Goal: Task Accomplishment & Management: Use online tool/utility

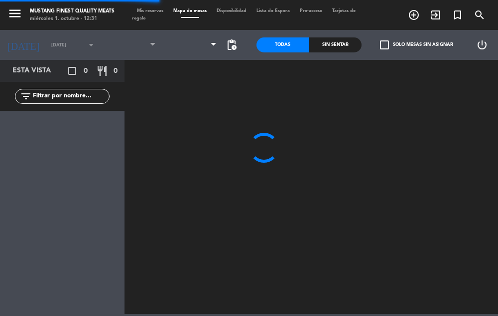
type input "[DATE]"
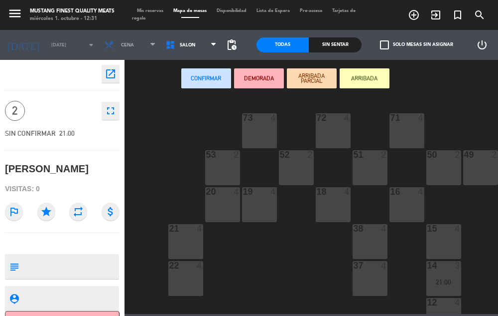
click at [72, 263] on textarea at bounding box center [70, 266] width 95 height 21
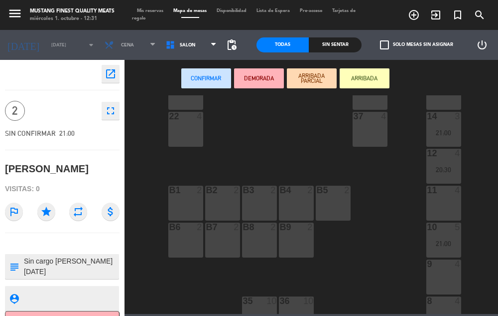
scroll to position [159, 0]
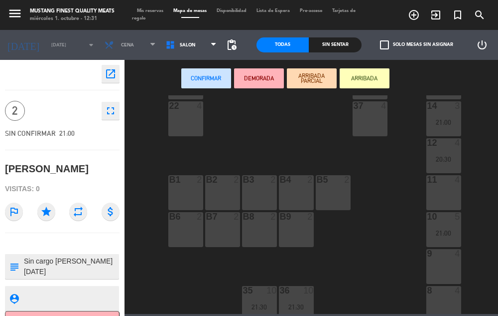
type textarea "Sin cargo [PERSON_NAME][DATE]"
click at [275, 107] on div "73 4 72 4 71 4 69 8 70 4 80 8 50 2 53 2 52 2 51 2 49 2 68 6 81 8 18 4 16 4 19 4…" at bounding box center [314, 204] width 369 height 218
click at [443, 270] on div "9 4" at bounding box center [444, 266] width 35 height 35
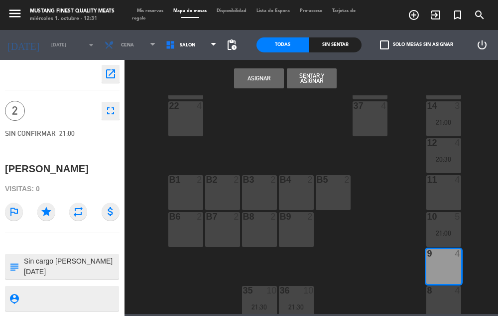
click at [258, 79] on button "Asignar" at bounding box center [259, 78] width 50 height 20
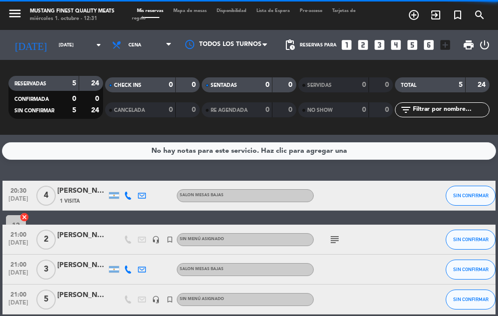
click at [196, 11] on span "Mapa de mesas" at bounding box center [189, 10] width 43 height 4
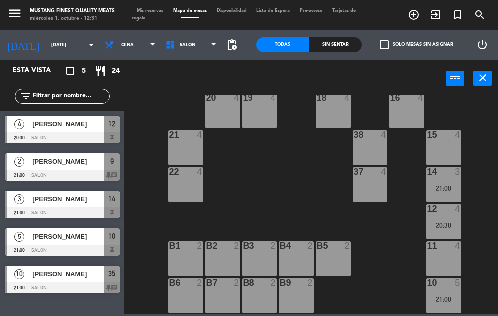
scroll to position [99, 0]
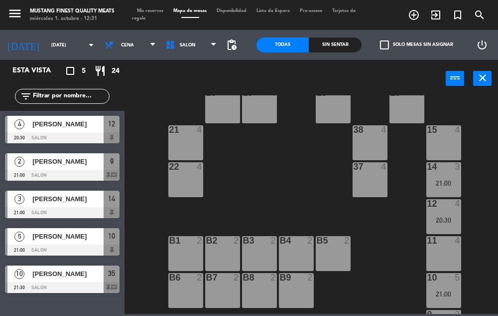
click at [357, 157] on div "38 4" at bounding box center [370, 142] width 35 height 35
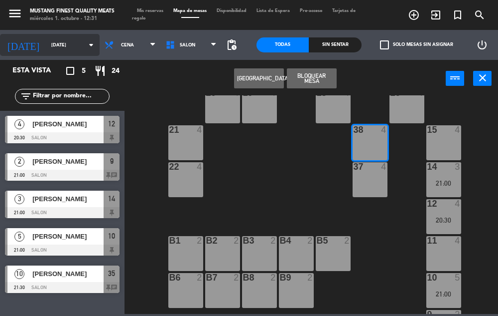
click at [67, 46] on input "[DATE]" at bounding box center [78, 44] width 64 height 15
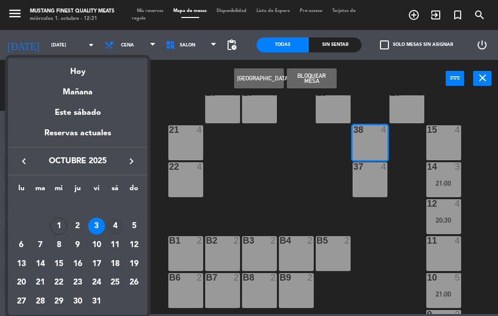
click at [118, 228] on div "4" at bounding box center [115, 225] width 17 height 17
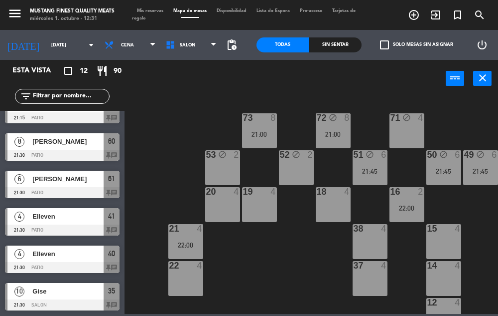
scroll to position [0, 0]
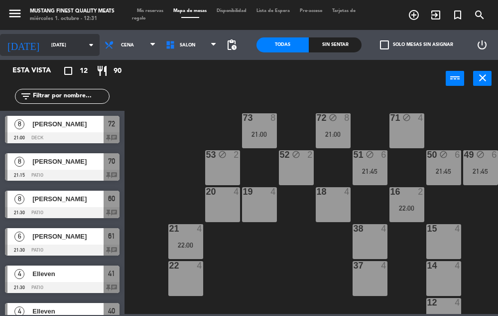
click at [70, 46] on input "[DATE]" at bounding box center [78, 44] width 64 height 15
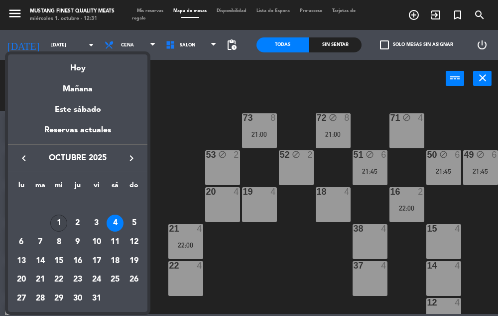
click at [59, 224] on div "1" at bounding box center [58, 222] width 17 height 17
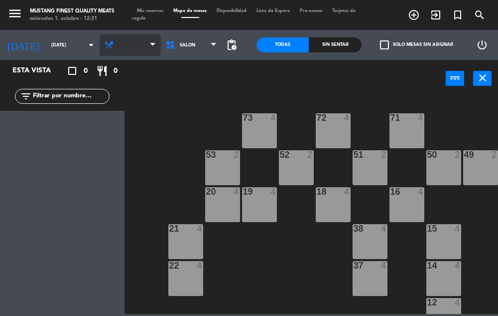
click at [137, 46] on span "Cena" at bounding box center [130, 45] width 61 height 22
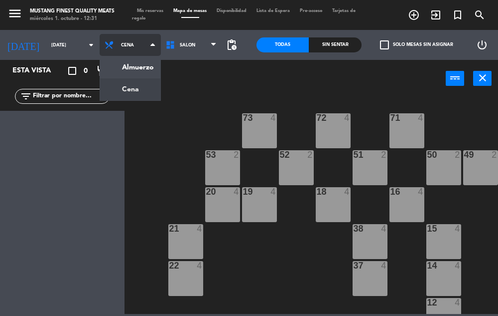
click at [133, 72] on ng-component "menu Mustang Finest Quality Meats [DATE] 1. octubre - 12:31 Mis reservas Mapa d…" at bounding box center [249, 157] width 498 height 314
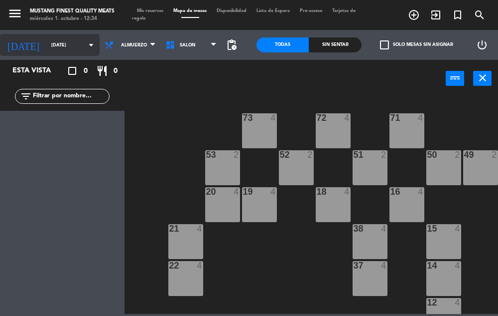
click at [57, 43] on input "[DATE]" at bounding box center [78, 44] width 64 height 15
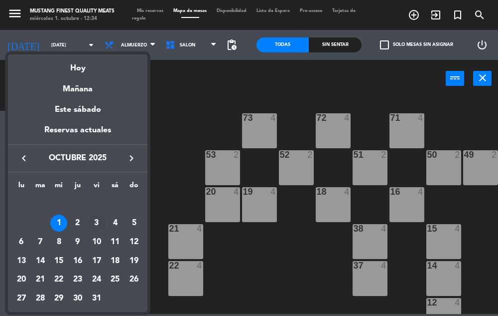
click at [97, 227] on div "3" at bounding box center [96, 222] width 17 height 17
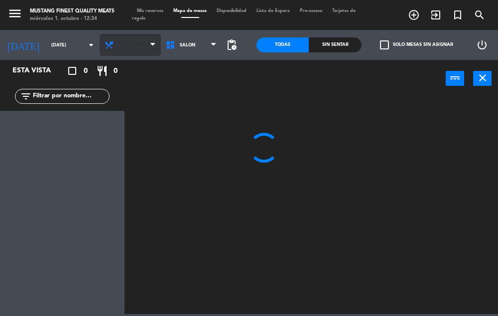
click at [133, 46] on span "Almuerzo" at bounding box center [134, 44] width 26 height 5
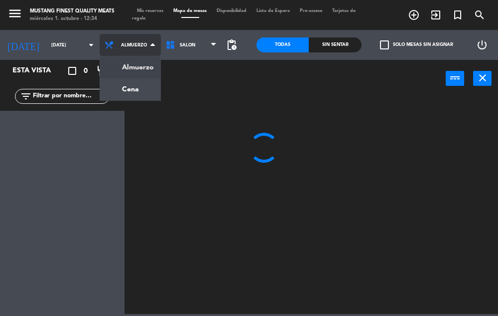
click at [139, 88] on ng-component "menu Mustang Finest Quality Meats [DATE] 1. octubre - 12:34 Mis reservas Mapa d…" at bounding box center [249, 157] width 498 height 314
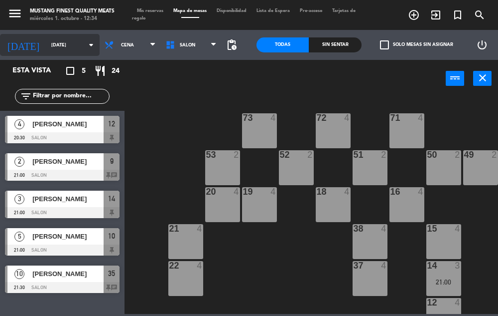
click at [58, 52] on input "[DATE]" at bounding box center [78, 44] width 64 height 15
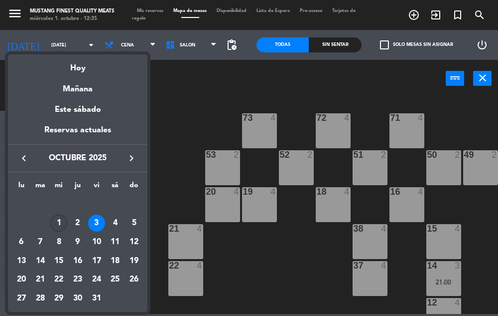
click at [58, 228] on div "1" at bounding box center [58, 222] width 17 height 17
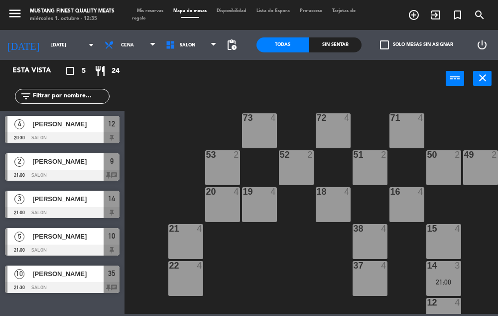
type input "[DATE]"
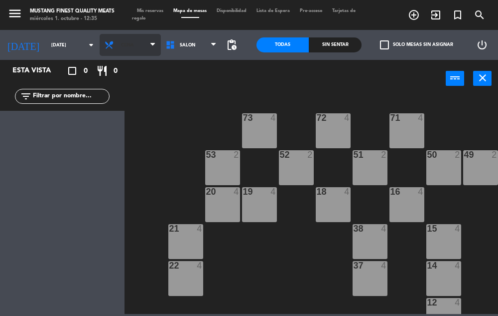
click at [137, 44] on span "Cena" at bounding box center [130, 45] width 61 height 22
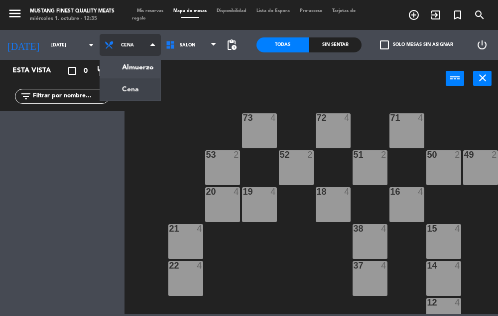
click at [140, 67] on ng-component "menu Mustang Finest Quality Meats [DATE] 1. octubre - 12:35 Mis reservas Mapa d…" at bounding box center [249, 157] width 498 height 314
